Goal: Information Seeking & Learning: Learn about a topic

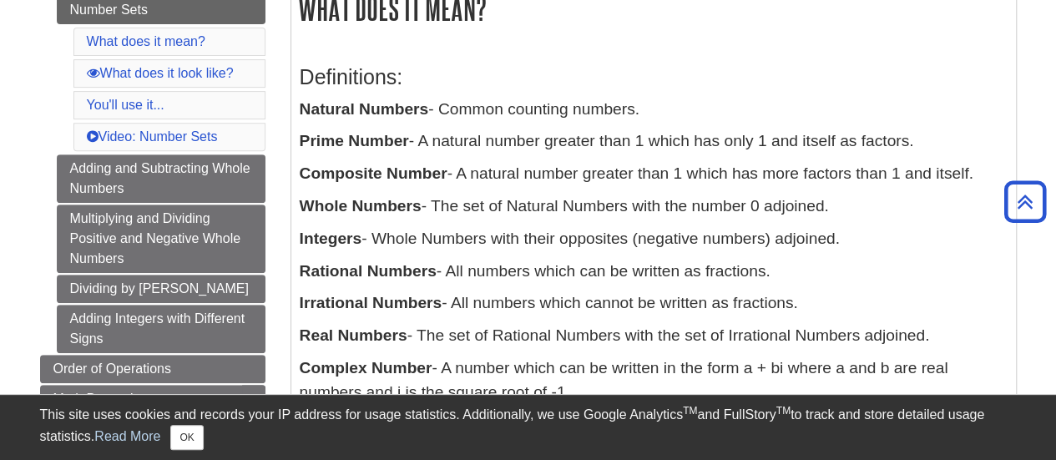
scroll to position [300, 0]
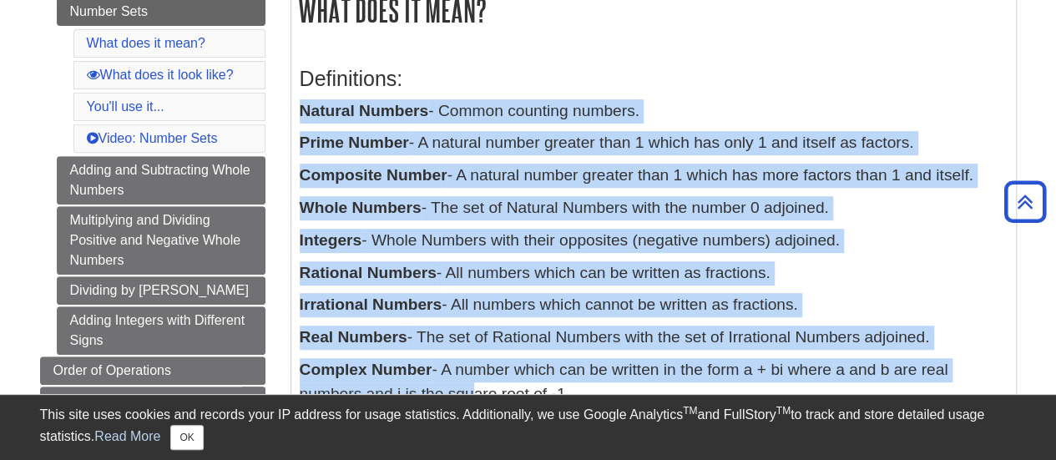
drag, startPoint x: 301, startPoint y: 114, endPoint x: 434, endPoint y: 391, distance: 306.5
click at [434, 391] on div "Definitions: Natural Numbers - Common counting numbers. Prime Number - A natura…" at bounding box center [654, 232] width 708 height 365
click at [187, 447] on button "OK" at bounding box center [186, 437] width 33 height 25
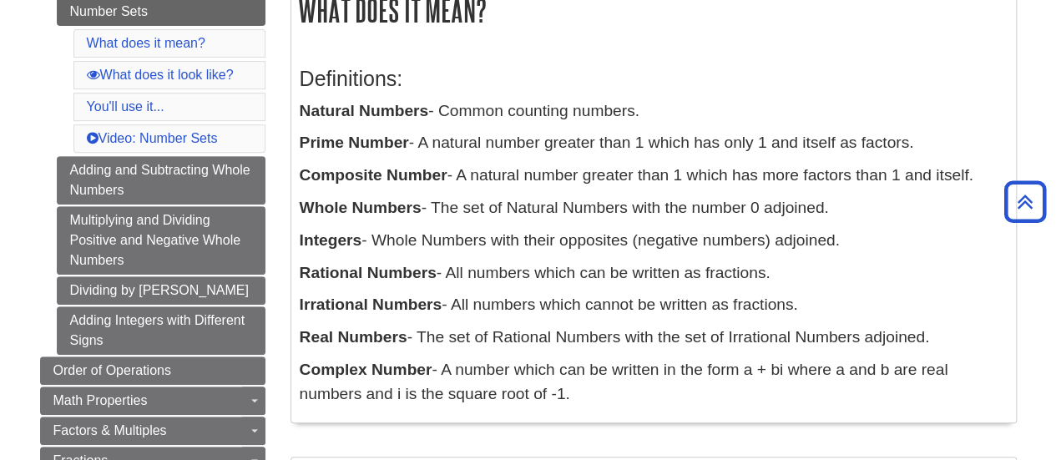
click at [566, 395] on p "Complex Number - A number which can be written in the form a + bi where a and b…" at bounding box center [654, 382] width 708 height 48
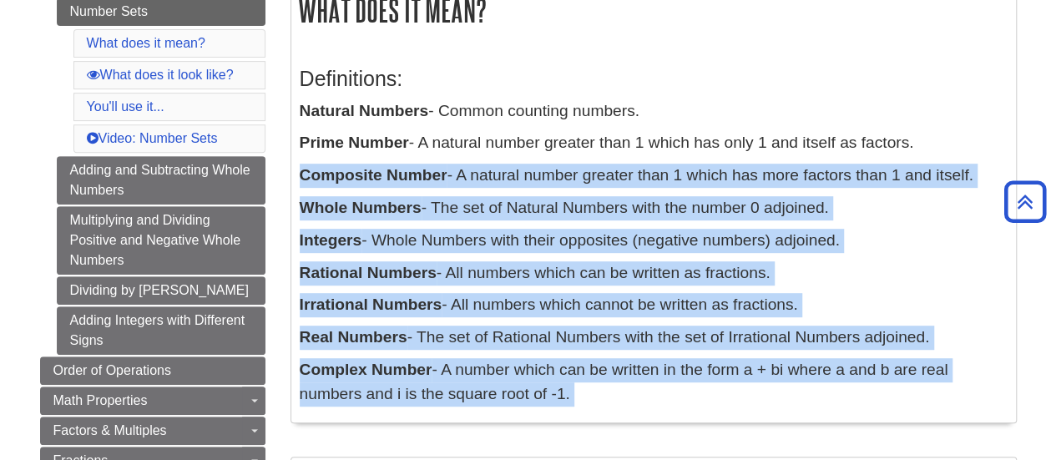
drag, startPoint x: 566, startPoint y: 395, endPoint x: 330, endPoint y: 141, distance: 346.7
click at [330, 141] on div "Definitions: Natural Numbers - Common counting numbers. Prime Number - A natura…" at bounding box center [654, 232] width 708 height 365
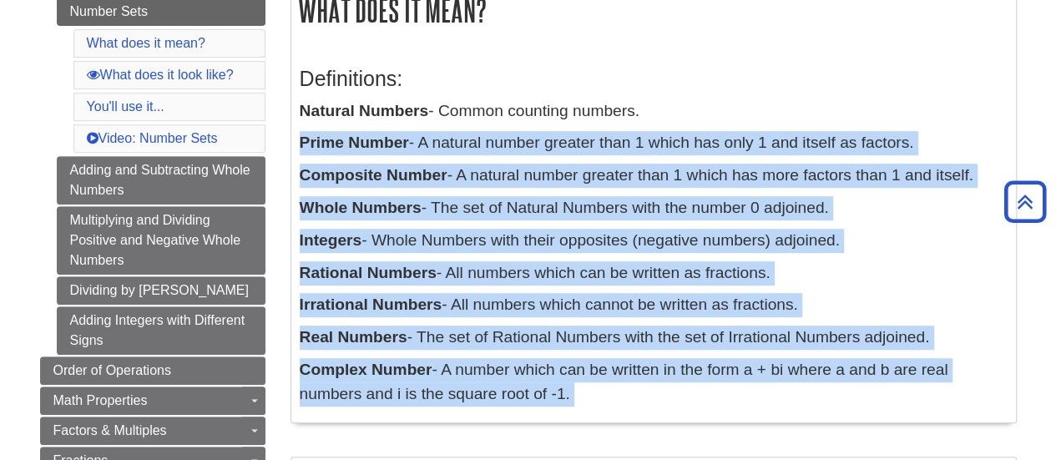
click at [548, 396] on p "Complex Number - A number which can be written in the form a + bi where a and b…" at bounding box center [654, 382] width 708 height 48
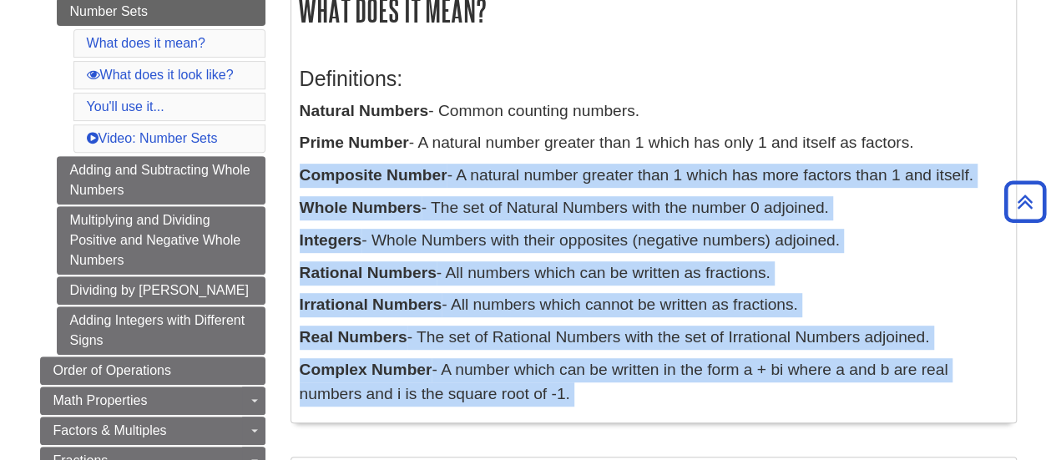
drag, startPoint x: 548, startPoint y: 396, endPoint x: 299, endPoint y: 141, distance: 357.1
click at [301, 148] on div "Definitions: Natural Numbers - Common counting numbers. Prime Number - A natura…" at bounding box center [654, 232] width 708 height 365
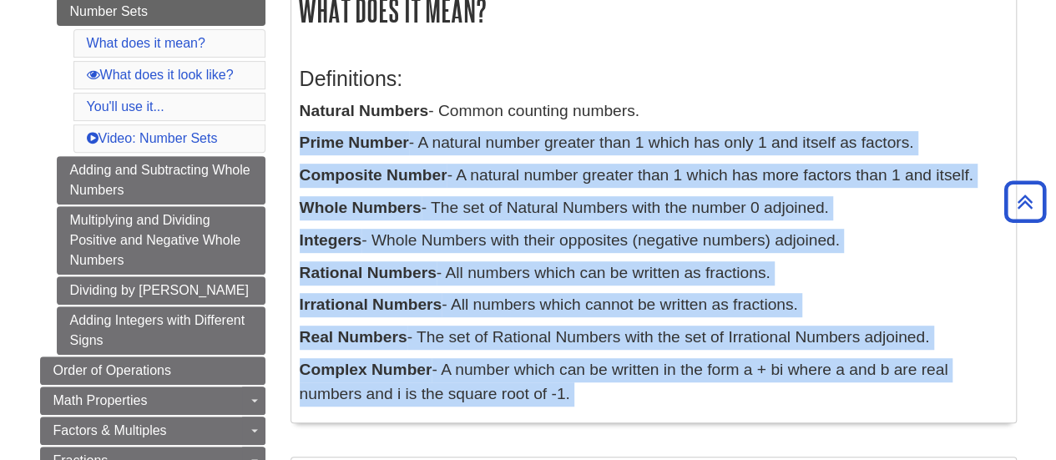
click at [543, 383] on p "Complex Number - A number which can be written in the form a + bi where a and b…" at bounding box center [654, 382] width 708 height 48
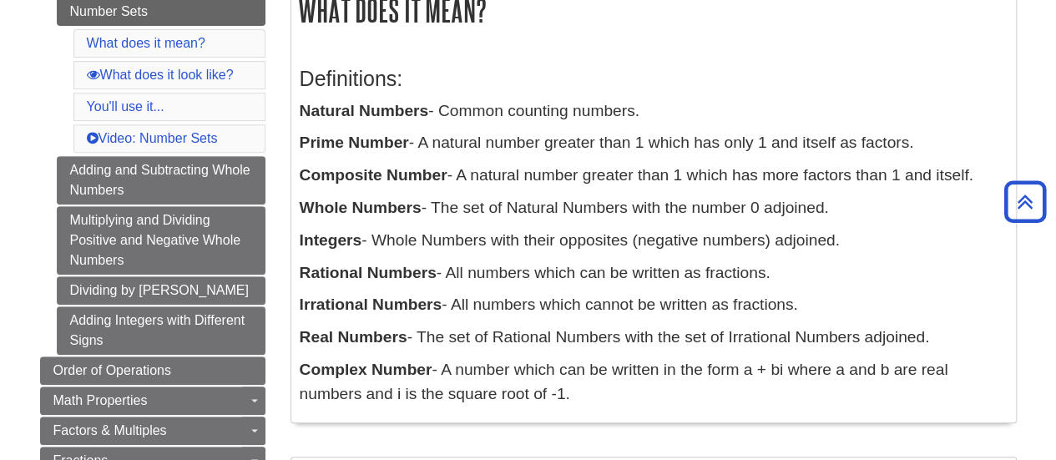
drag, startPoint x: 521, startPoint y: 380, endPoint x: 297, endPoint y: 116, distance: 345.9
click at [297, 116] on div "Definitions: Natural Numbers - Common counting numbers. Prime Number - A natura…" at bounding box center [653, 232] width 725 height 381
